Goal: Transaction & Acquisition: Purchase product/service

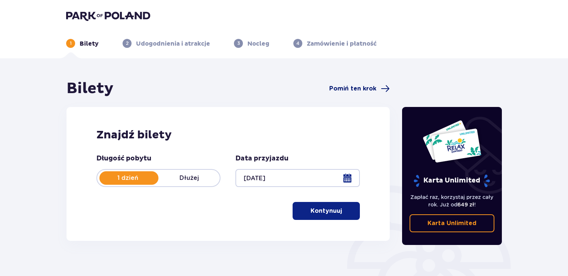
click at [361, 84] on span "Pomiń ten krok" at bounding box center [359, 88] width 61 height 9
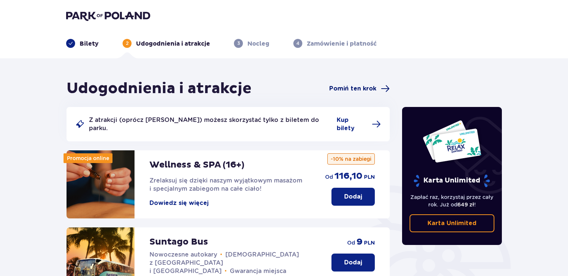
click at [349, 89] on span "Pomiń ten krok" at bounding box center [352, 89] width 47 height 8
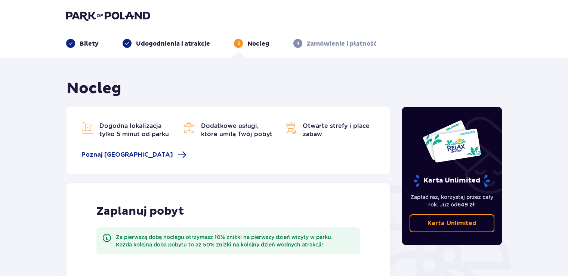
click at [302, 46] on div "4 Zamówienie i płatność" at bounding box center [335, 43] width 83 height 9
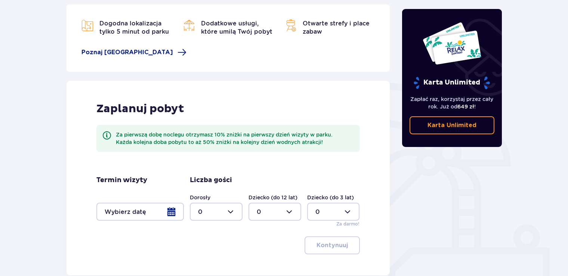
scroll to position [147, 0]
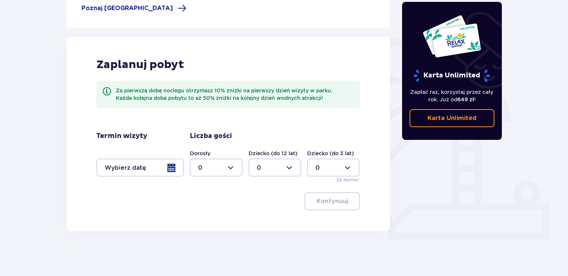
click at [168, 168] on div at bounding box center [139, 168] width 87 height 18
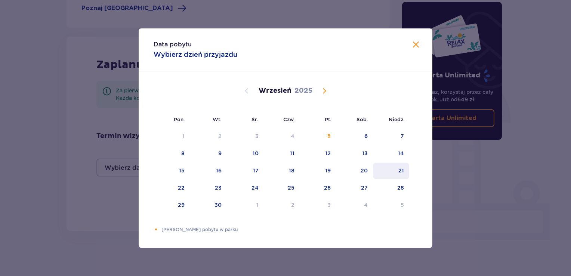
click at [399, 171] on div "21" at bounding box center [402, 170] width 6 height 7
click at [61, 206] on div "Data pobytu Wybierz dzień przyjazdu Pon. Wt. Śr. Czw. Pt. Sob. Niedz. Sierpień …" at bounding box center [285, 138] width 571 height 276
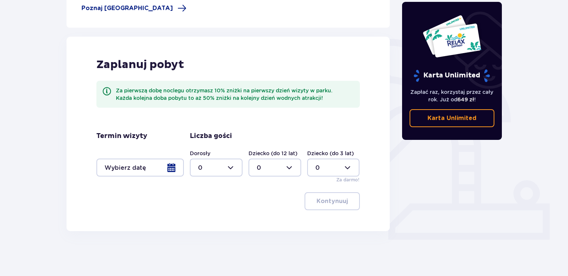
drag, startPoint x: 148, startPoint y: 182, endPoint x: 155, endPoint y: 176, distance: 9.3
click at [153, 180] on div "Termin wizyty Liczba gości Dorosły 0 Dziecko (do 12 lat) 0 Dziecko (do 3 lat) 0…" at bounding box center [228, 158] width 264 height 52
click at [160, 168] on div at bounding box center [139, 168] width 87 height 18
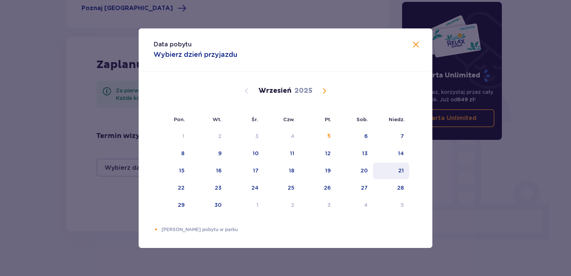
click at [402, 171] on div "21" at bounding box center [402, 170] width 6 height 7
click at [394, 171] on div "21" at bounding box center [391, 171] width 36 height 16
click at [422, 44] on div "Data pobytu Wybierz dzień przyjazdu" at bounding box center [286, 49] width 294 height 43
click at [415, 46] on span at bounding box center [416, 44] width 9 height 9
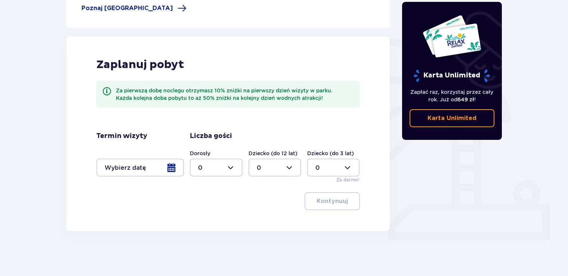
click at [211, 167] on div at bounding box center [216, 168] width 53 height 18
click at [212, 224] on div "2" at bounding box center [216, 222] width 36 height 8
type input "2"
click at [286, 162] on div at bounding box center [275, 168] width 53 height 18
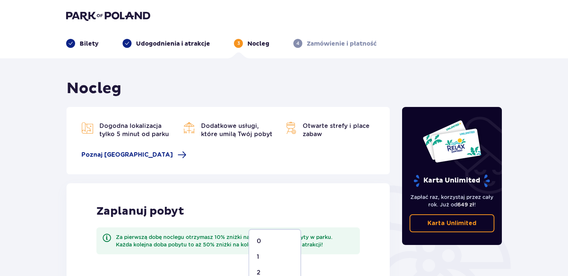
click at [328, 38] on div "Bilety Udogodnienia i atrakcje 3 Nocleg 4 Zamówienie i płatność" at bounding box center [284, 34] width 448 height 27
click at [324, 43] on p "Zamówienie i płatność" at bounding box center [342, 44] width 70 height 8
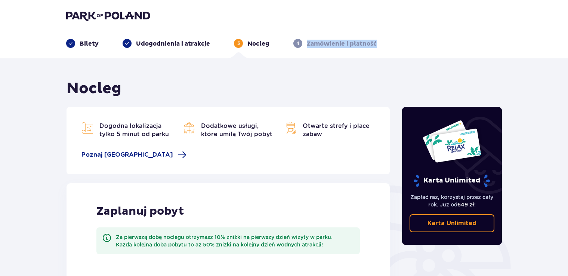
click at [324, 43] on p "Zamówienie i płatność" at bounding box center [342, 44] width 70 height 8
copy p "Zamówienie i płatność"
click at [184, 44] on p "Udogodnienia i atrakcje" at bounding box center [173, 44] width 74 height 8
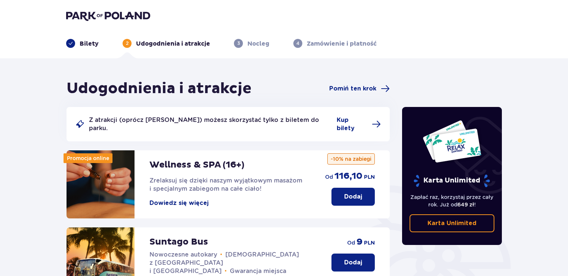
click at [89, 47] on p "Bilety" at bounding box center [89, 44] width 19 height 8
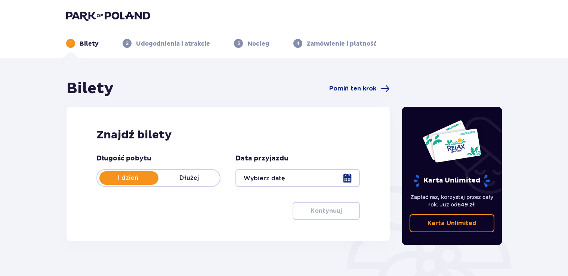
click at [336, 185] on div at bounding box center [298, 178] width 124 height 18
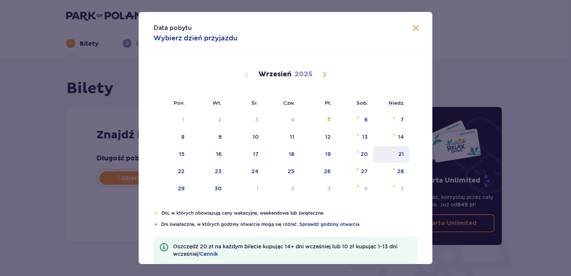
click at [397, 154] on div "21" at bounding box center [391, 154] width 36 height 16
type input "21.09.25"
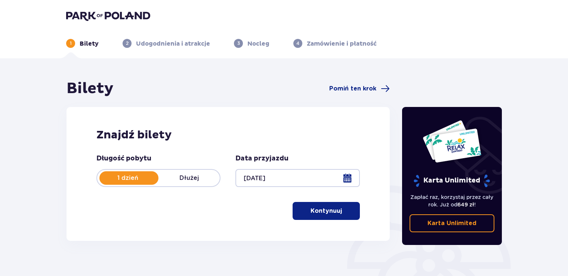
click at [330, 211] on p "Kontynuuj" at bounding box center [326, 211] width 31 height 8
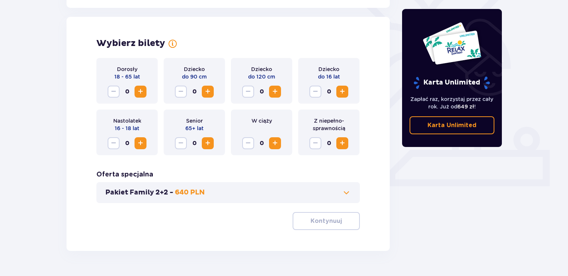
scroll to position [208, 0]
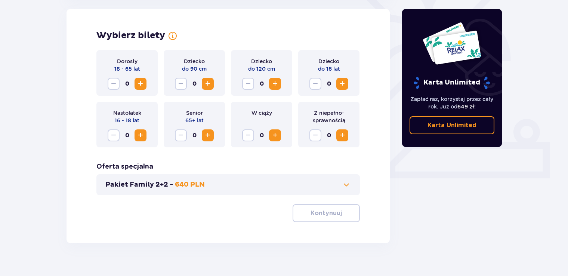
click at [342, 85] on span "Increase" at bounding box center [342, 83] width 9 height 9
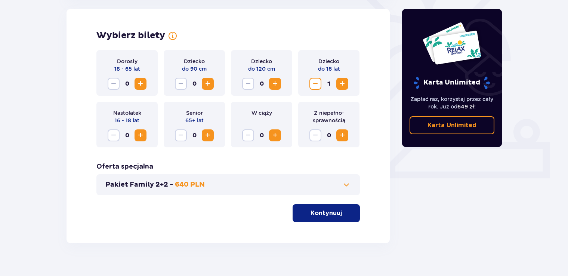
click at [141, 82] on span "Increase" at bounding box center [140, 83] width 9 height 9
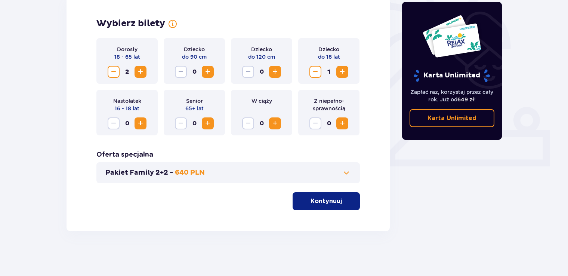
click at [311, 196] on button "Kontynuuj" at bounding box center [326, 201] width 67 height 18
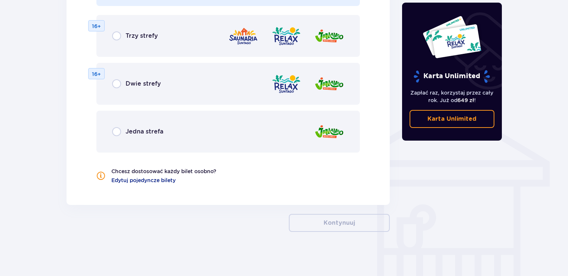
scroll to position [507, 0]
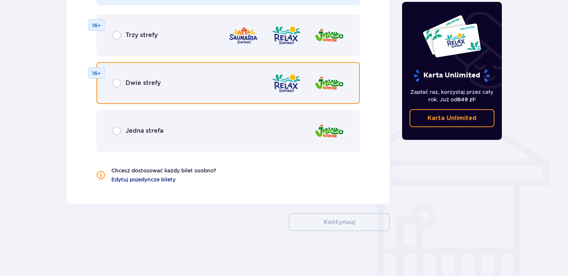
click at [121, 83] on input "radio" at bounding box center [116, 83] width 9 height 9
radio input "true"
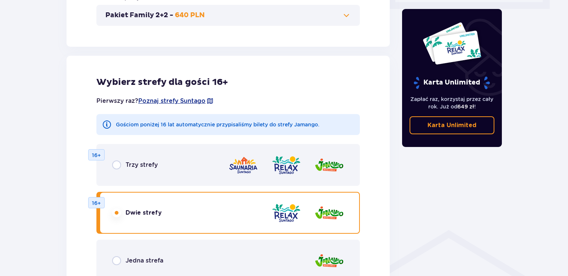
scroll to position [488, 0]
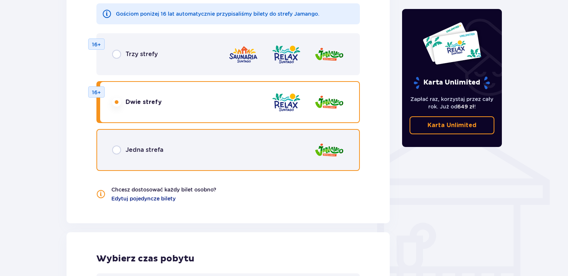
click at [116, 151] on input "radio" at bounding box center [116, 149] width 9 height 9
radio input "true"
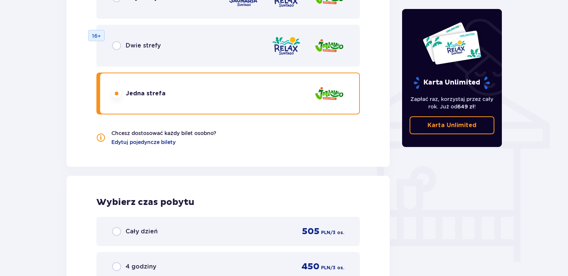
scroll to position [515, 0]
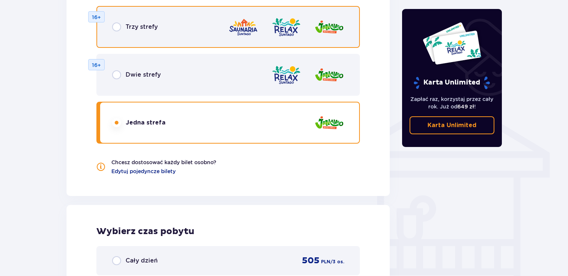
click at [117, 30] on input "radio" at bounding box center [116, 26] width 9 height 9
radio input "true"
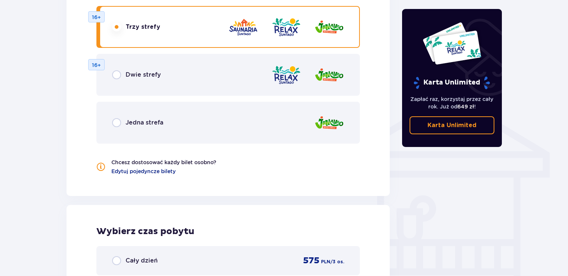
click at [114, 80] on div "Dwie strefy 16+" at bounding box center [228, 75] width 264 height 42
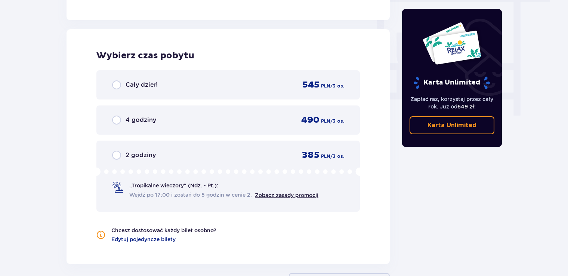
scroll to position [702, 0]
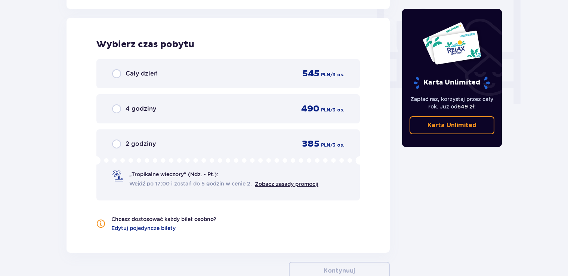
click at [127, 106] on p "4 godziny" at bounding box center [141, 109] width 31 height 8
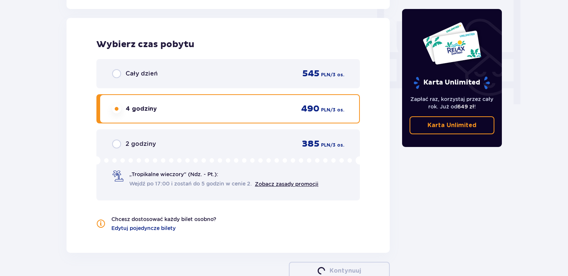
click at [122, 71] on div "Cały dzień" at bounding box center [135, 73] width 46 height 9
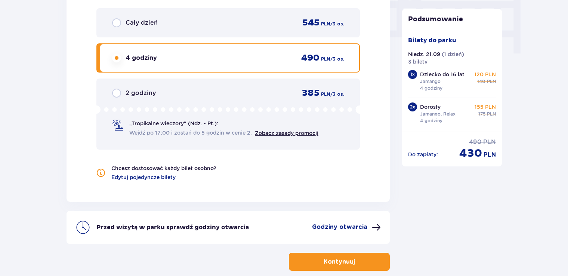
scroll to position [679, 0]
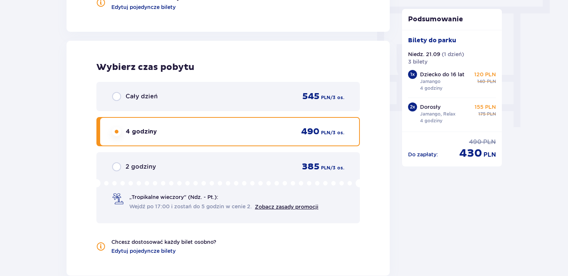
click at [114, 102] on div "Cały dzień 545 PLN / 3 os." at bounding box center [228, 96] width 264 height 29
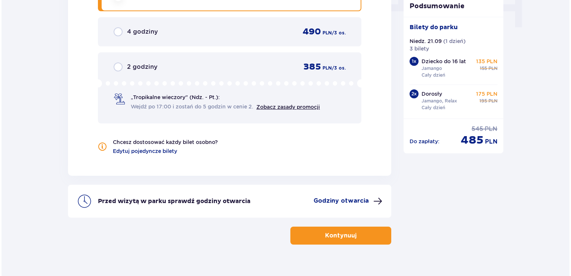
scroll to position [792, 0]
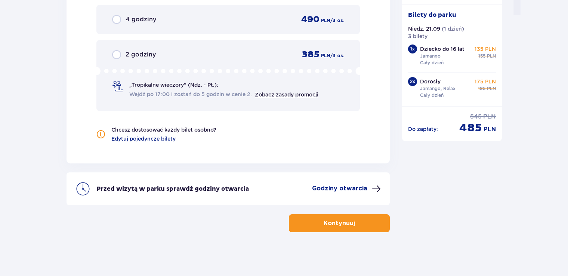
click at [344, 185] on p "Godziny otwarcia" at bounding box center [339, 188] width 55 height 8
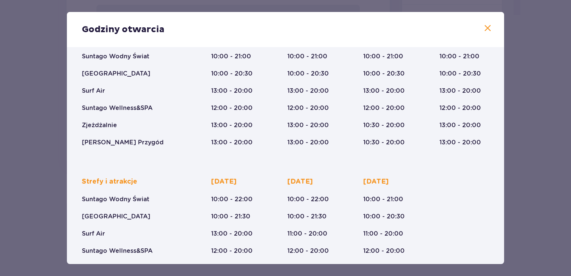
scroll to position [112, 0]
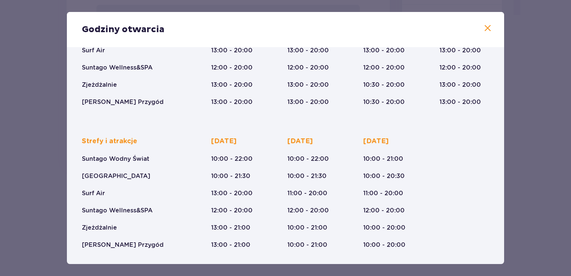
click at [126, 249] on p "[PERSON_NAME] Przygód" at bounding box center [123, 245] width 82 height 8
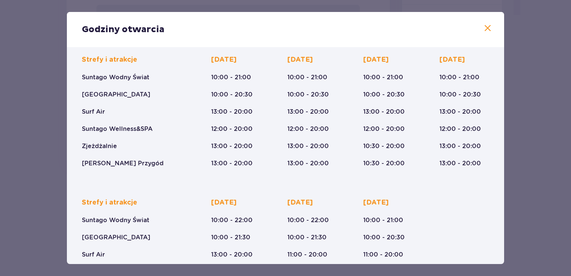
scroll to position [0, 0]
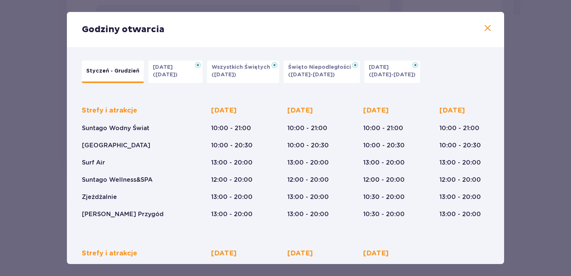
click at [478, 23] on div "Godziny otwarcia" at bounding box center [285, 29] width 437 height 35
click at [381, 71] on p "Boże Narodzenie" at bounding box center [381, 67] width 24 height 7
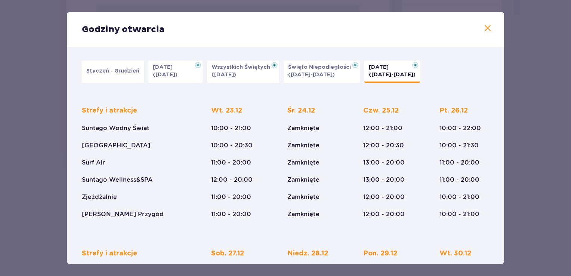
click at [119, 68] on p "Styczeń - Grudzień" at bounding box center [112, 70] width 53 height 7
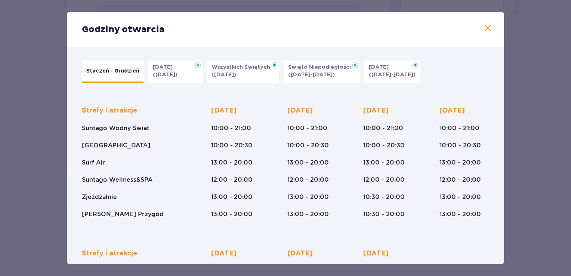
click at [489, 30] on span at bounding box center [487, 28] width 9 height 9
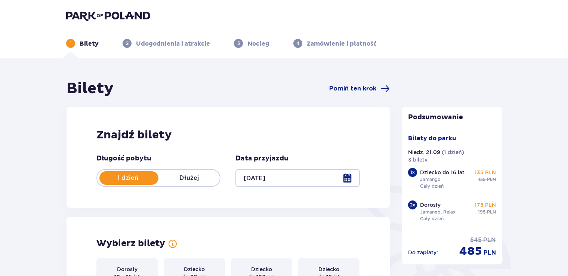
drag, startPoint x: 142, startPoint y: 46, endPoint x: 141, endPoint y: 50, distance: 3.8
click at [141, 48] on header "1 Bilety 2 Udogodnienia i atrakcje 3 Nocleg 4 Zamówienie i płatność" at bounding box center [284, 29] width 568 height 58
click at [163, 55] on header "1 Bilety 2 Udogodnienia i atrakcje 3 Nocleg 4 Zamówienie i płatność" at bounding box center [284, 29] width 568 height 58
click at [157, 44] on p "Udogodnienia i atrakcje" at bounding box center [173, 44] width 74 height 8
click at [143, 32] on div "1 Bilety 2 Udogodnienia i atrakcje 3 Nocleg 4 Zamówienie i płatność" at bounding box center [284, 34] width 448 height 27
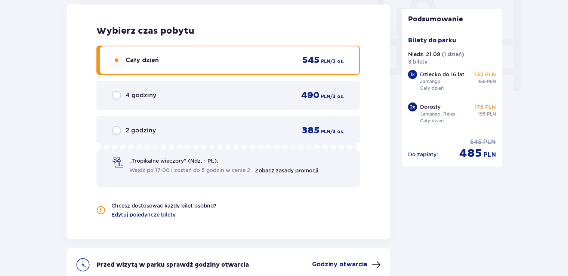
scroll to position [792, 0]
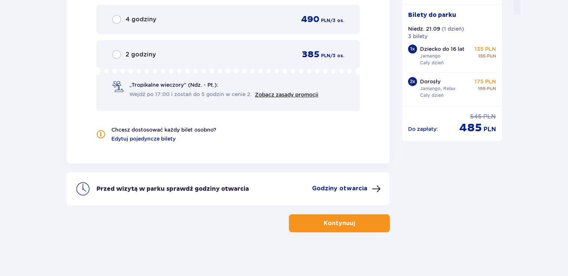
drag, startPoint x: 357, startPoint y: 221, endPoint x: 335, endPoint y: 240, distance: 28.4
click at [356, 221] on span "button" at bounding box center [356, 223] width 9 height 9
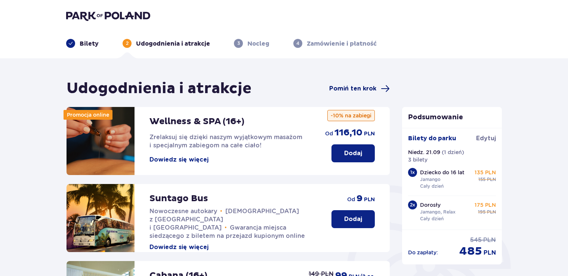
click at [350, 90] on span "Pomiń ten krok" at bounding box center [352, 89] width 47 height 8
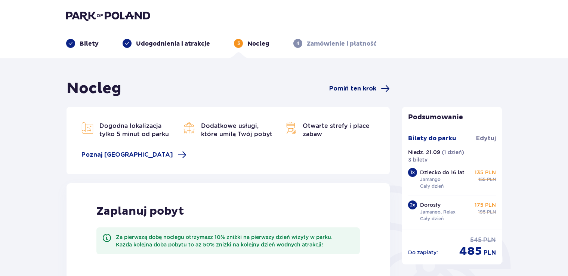
type input "0"
click at [351, 88] on span "Pomiń ten krok" at bounding box center [352, 89] width 47 height 8
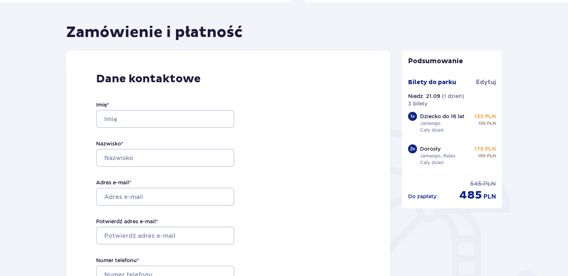
scroll to position [112, 0]
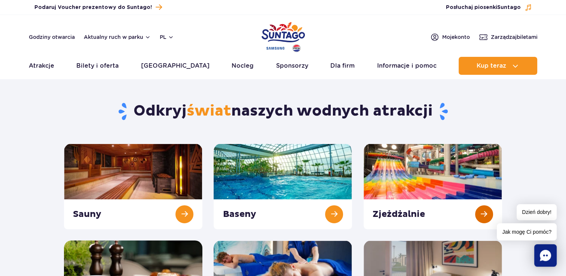
click at [482, 210] on link at bounding box center [432, 187] width 138 height 86
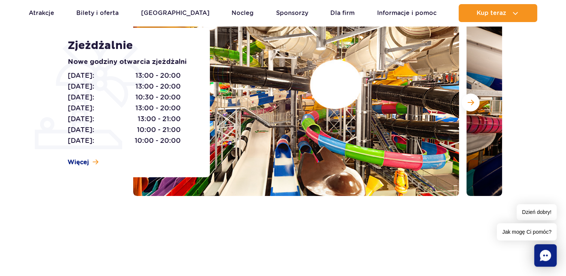
scroll to position [75, 0]
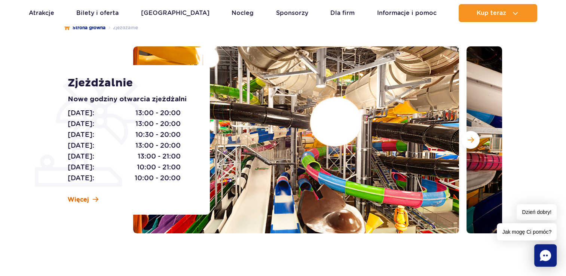
click at [89, 197] on link "Więcej" at bounding box center [83, 200] width 31 height 8
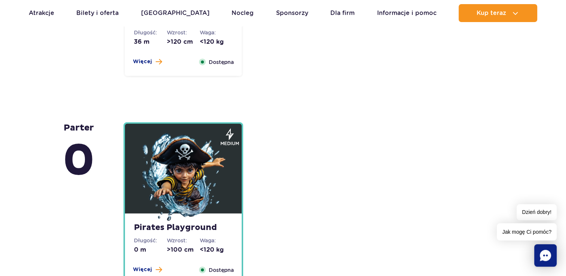
scroll to position [1648, 0]
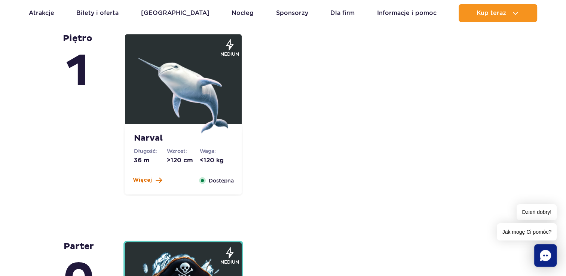
click at [159, 181] on span at bounding box center [159, 180] width 6 height 7
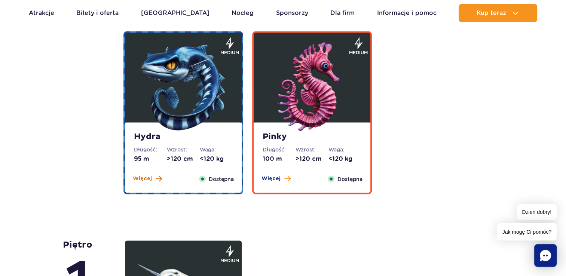
click at [153, 177] on button "Więcej" at bounding box center [147, 178] width 29 height 7
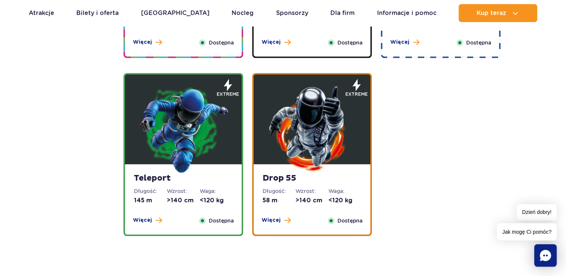
scroll to position [785, 0]
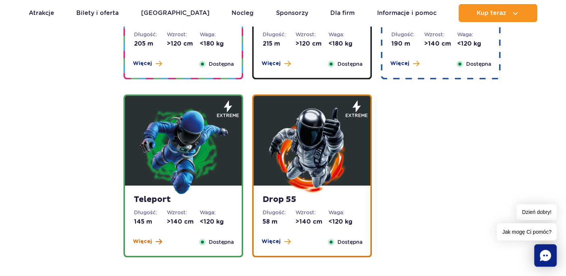
click at [135, 243] on span "Więcej" at bounding box center [142, 241] width 19 height 7
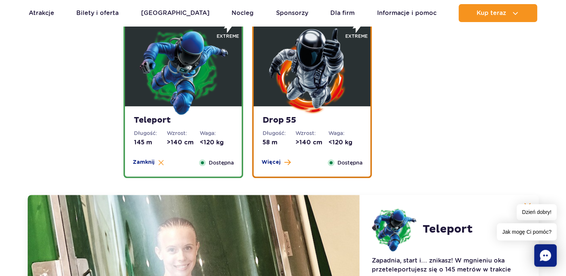
scroll to position [827, 0]
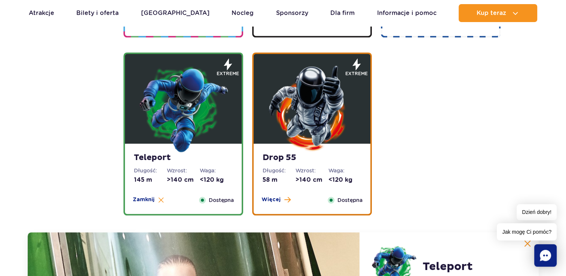
click at [279, 200] on button "Więcej" at bounding box center [275, 199] width 29 height 7
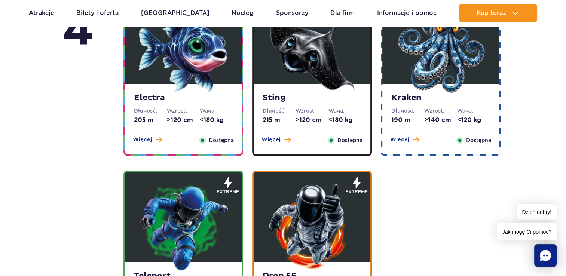
scroll to position [647, 0]
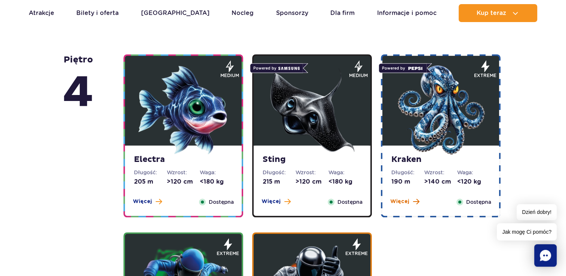
click at [397, 202] on span "Więcej" at bounding box center [399, 201] width 19 height 7
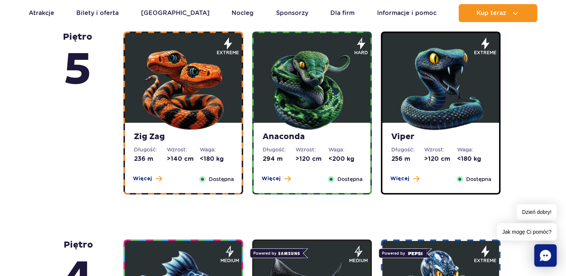
click at [151, 173] on div "Zig Zag Długość: 236 m Wzrost: >140 cm Waga: <180 kg Więcej Zamknij Dostępna" at bounding box center [183, 158] width 117 height 70
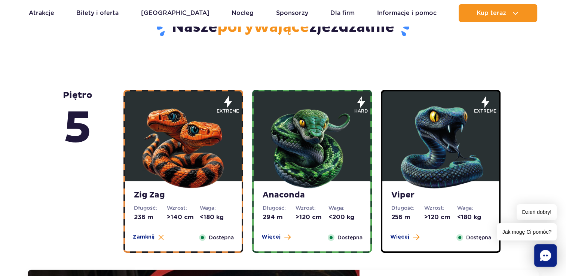
scroll to position [479, 0]
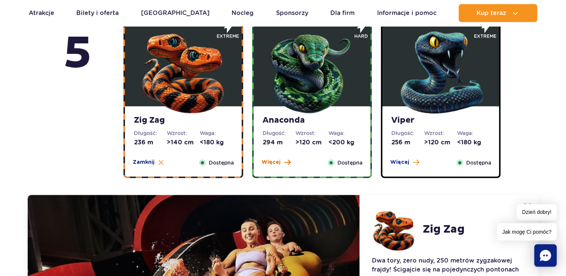
click at [288, 162] on span at bounding box center [287, 162] width 6 height 7
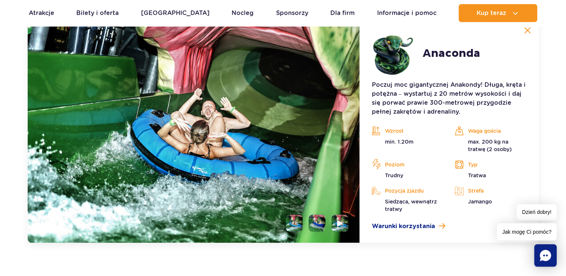
scroll to position [663, 0]
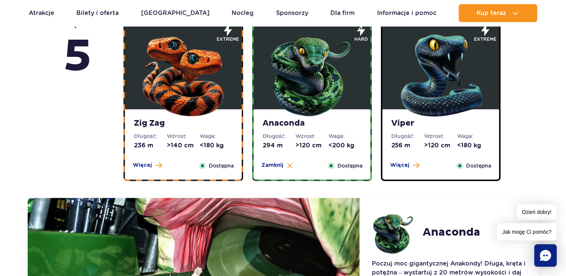
click at [389, 166] on div "Więcej Zamknij" at bounding box center [405, 166] width 38 height 8
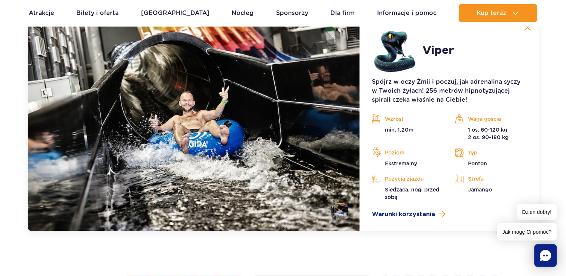
scroll to position [703, 0]
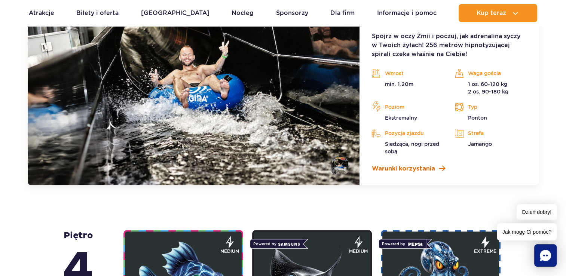
click at [423, 172] on span "Warunki korzystania" at bounding box center [402, 168] width 63 height 9
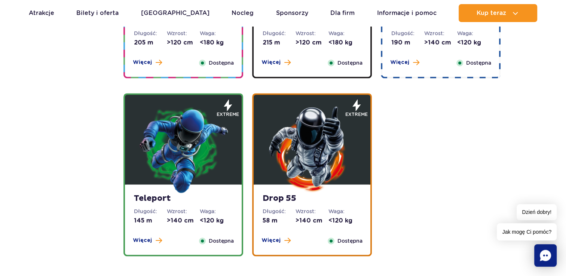
scroll to position [1040, 0]
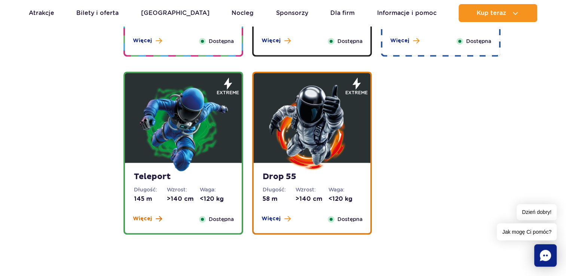
click at [157, 218] on span at bounding box center [159, 218] width 6 height 7
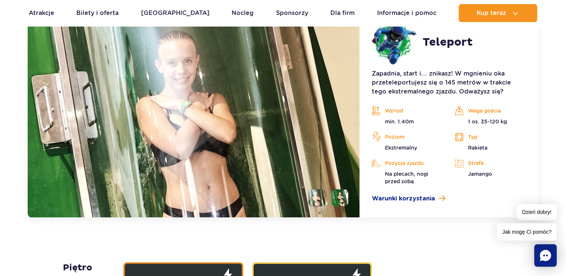
scroll to position [1126, 0]
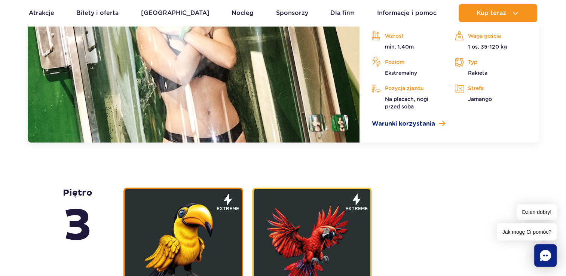
click at [322, 111] on img at bounding box center [194, 37] width 332 height 209
click at [320, 119] on li at bounding box center [316, 122] width 17 height 17
click at [349, 120] on img at bounding box center [194, 37] width 332 height 209
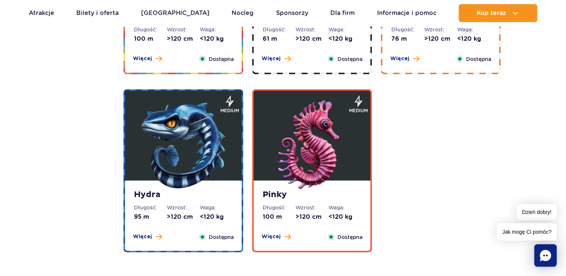
scroll to position [1650, 0]
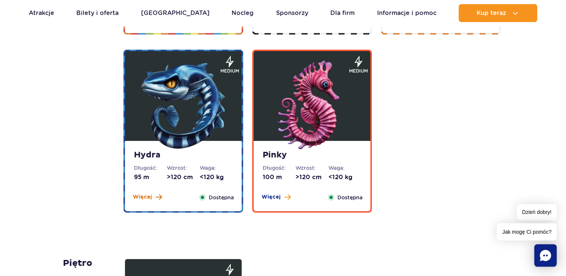
click at [156, 194] on span at bounding box center [159, 197] width 6 height 7
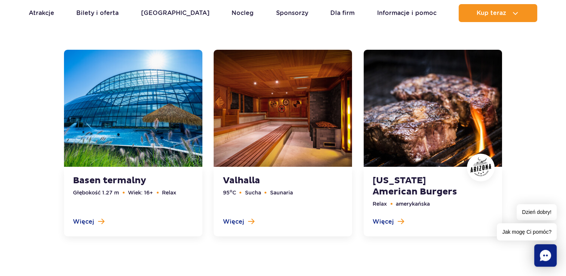
scroll to position [2543, 0]
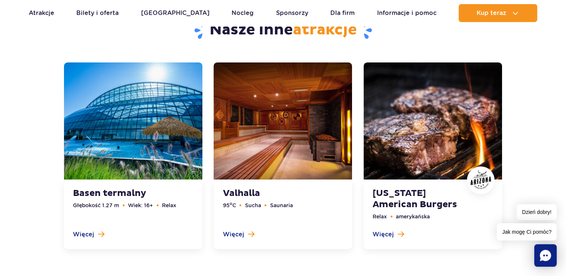
click at [381, 227] on link at bounding box center [432, 155] width 138 height 187
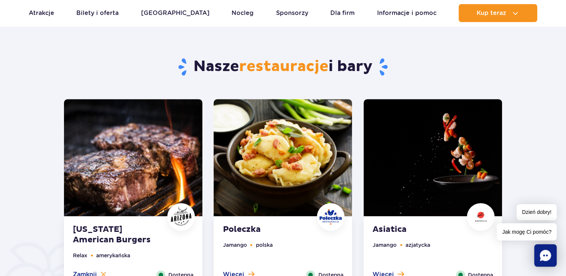
scroll to position [357, 0]
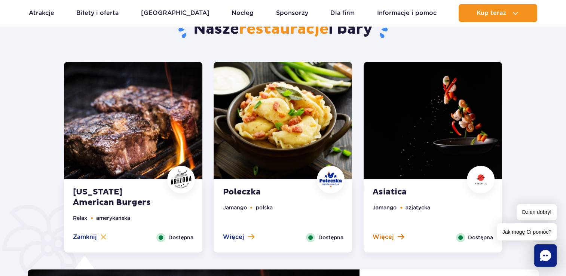
click at [393, 234] on button "Więcej" at bounding box center [387, 237] width 31 height 8
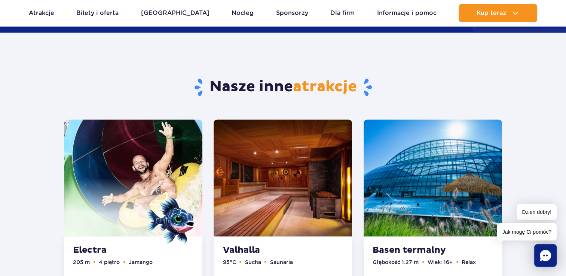
scroll to position [1329, 0]
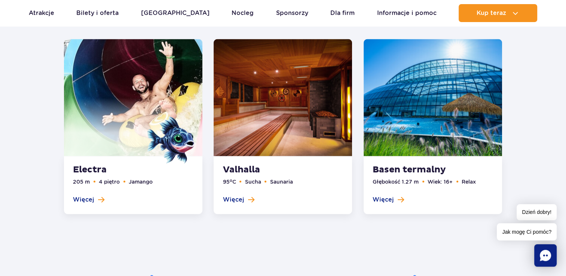
click at [440, 150] on link at bounding box center [432, 126] width 138 height 175
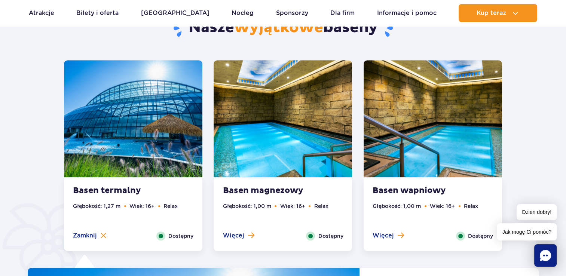
scroll to position [402, 0]
